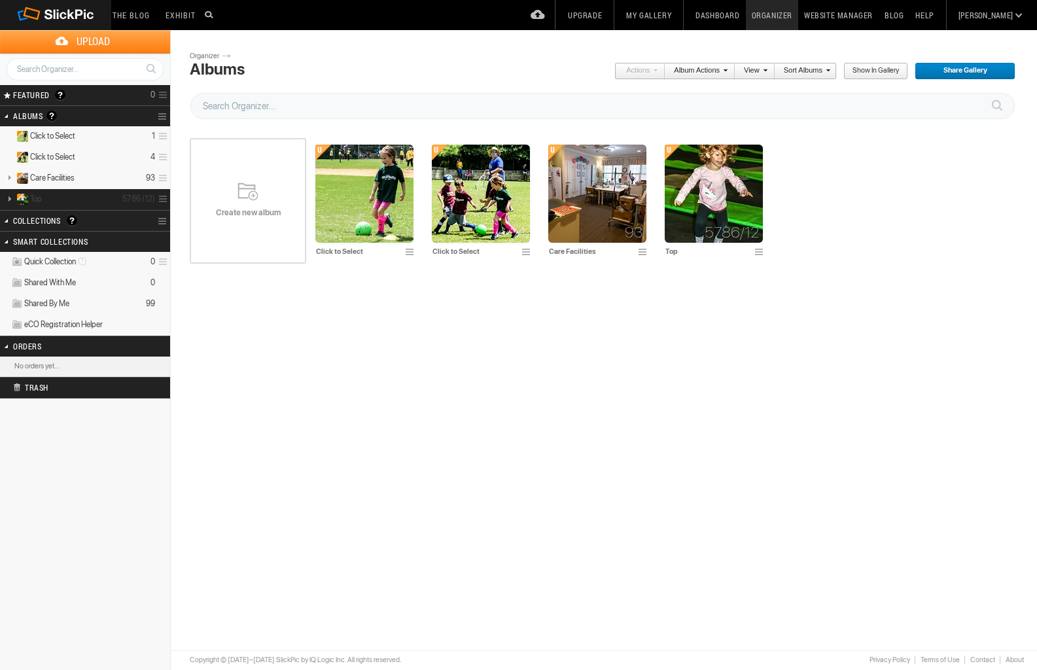
click at [78, 200] on details "Top 5786 (12)" at bounding box center [85, 199] width 170 height 21
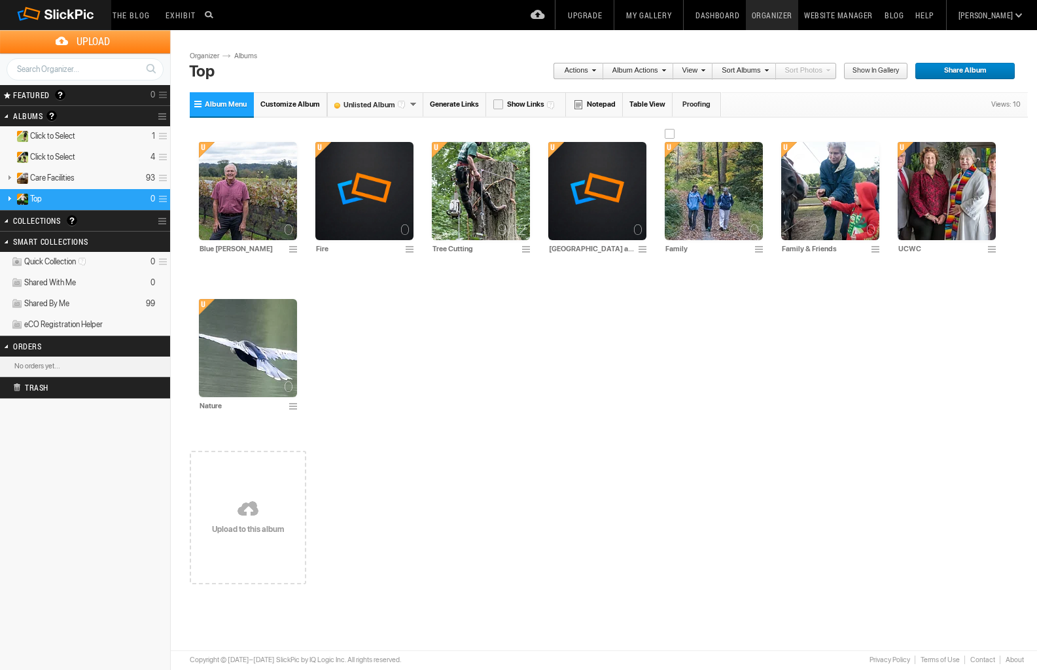
click at [700, 204] on img at bounding box center [713, 191] width 98 height 98
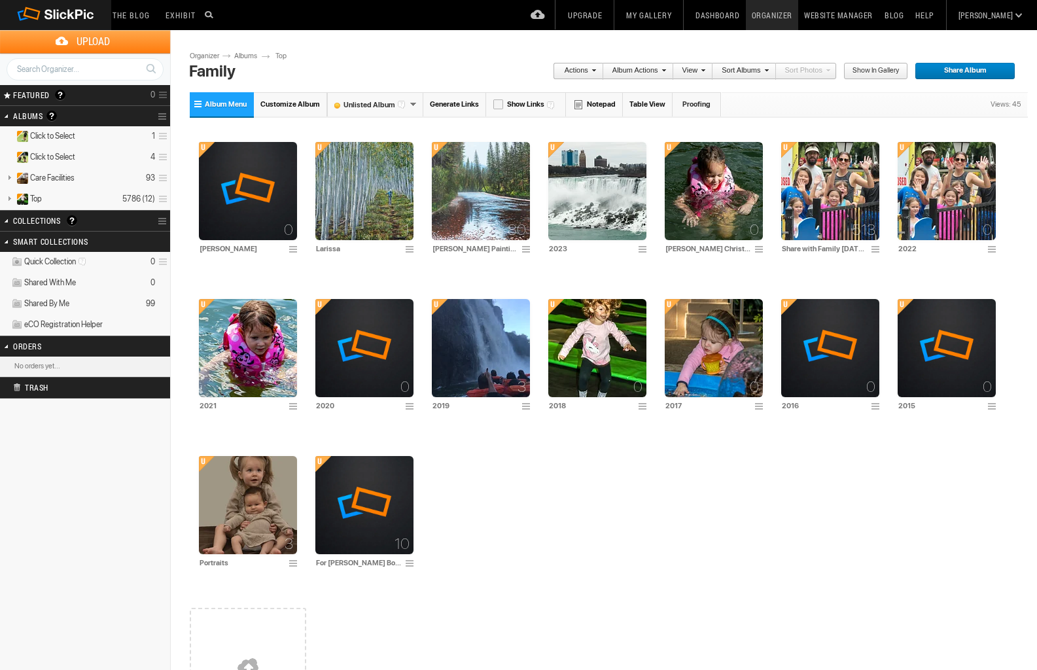
click at [224, 104] on span "Album Menu" at bounding box center [226, 104] width 42 height 9
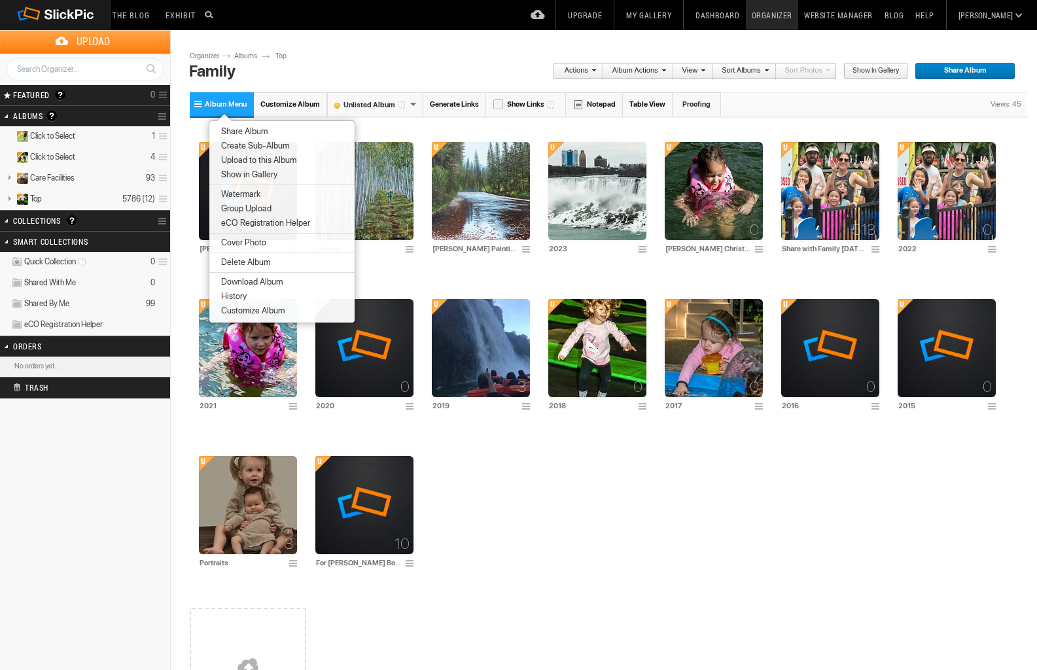
click at [229, 144] on span "Create Sub-Album" at bounding box center [253, 146] width 72 height 10
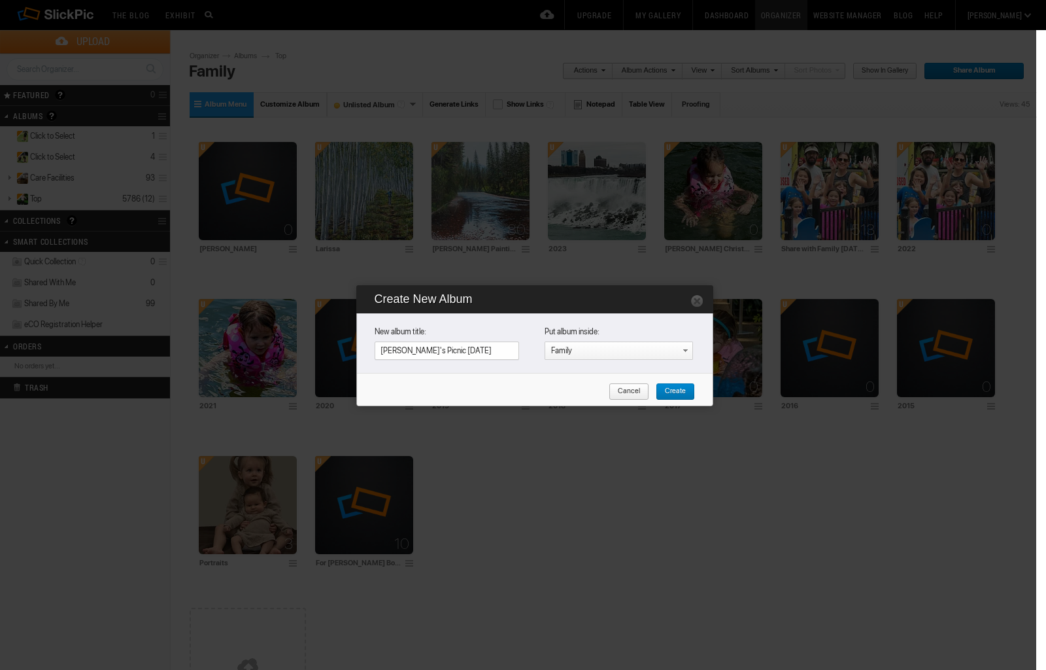
type input "[PERSON_NAME]'s Picnic [DATE]"
click at [678, 391] on span "Create" at bounding box center [671, 391] width 30 height 17
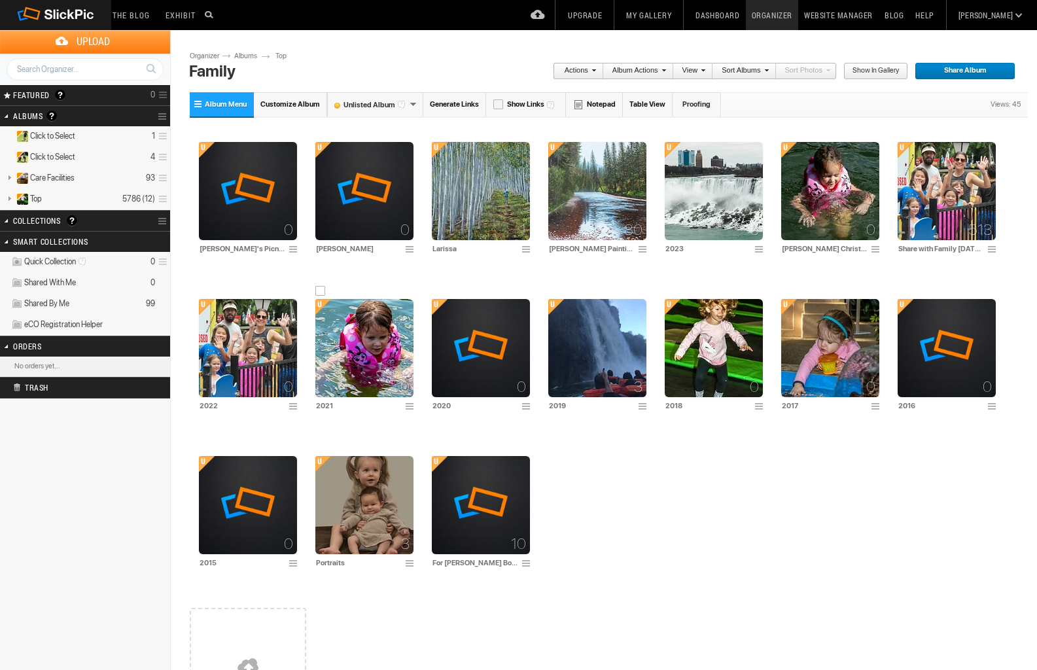
scroll to position [3, 0]
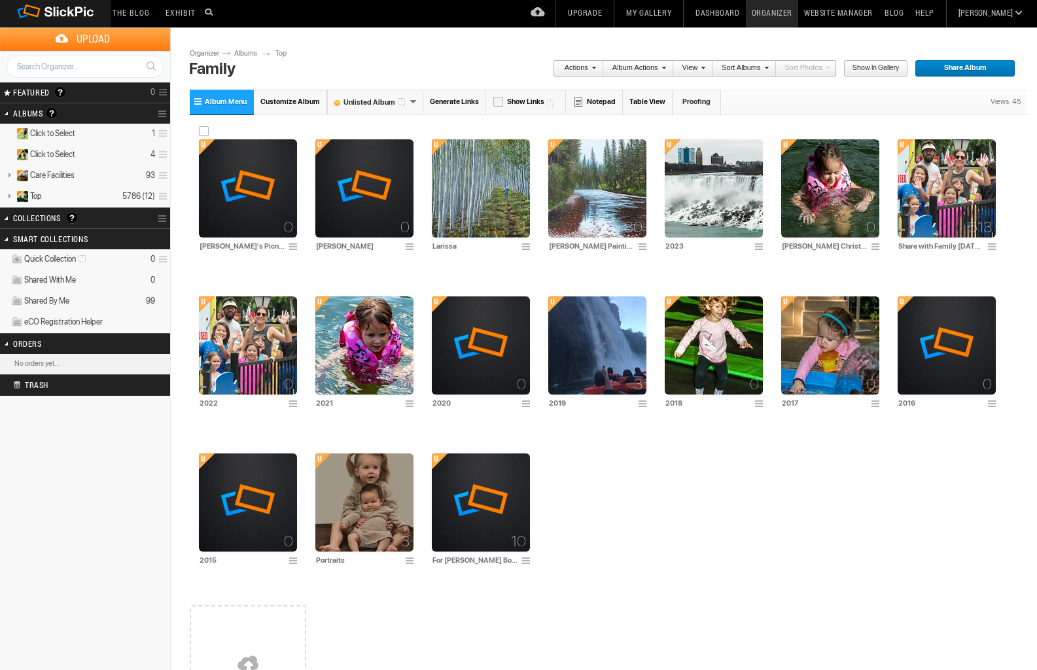
click at [241, 187] on img at bounding box center [248, 188] width 98 height 98
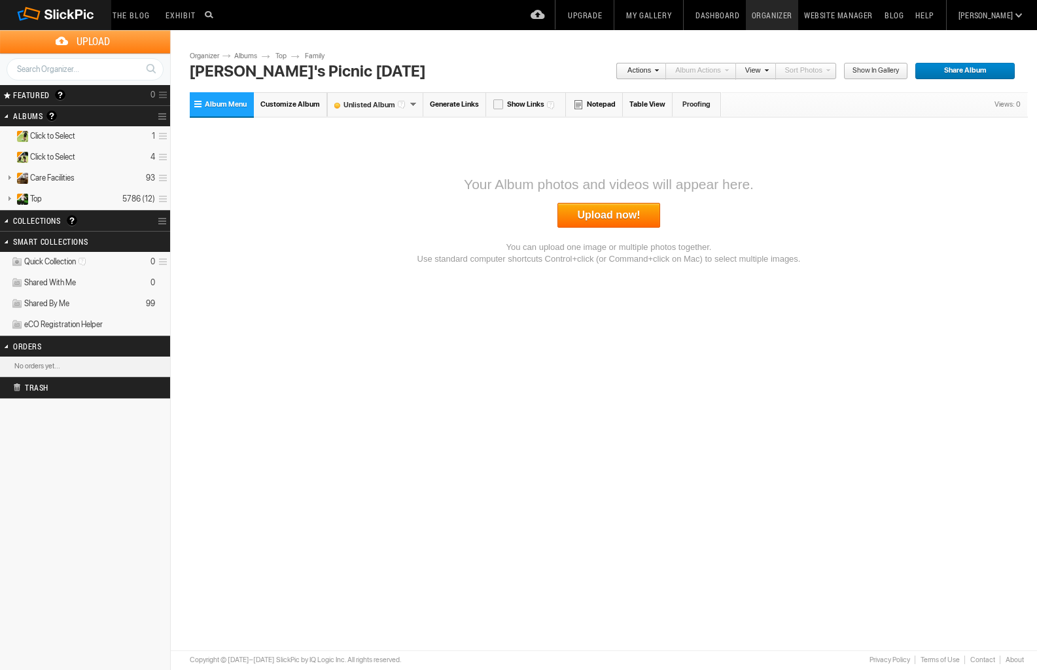
click at [617, 211] on link "Upload now!" at bounding box center [608, 215] width 103 height 25
